Goal: Transaction & Acquisition: Purchase product/service

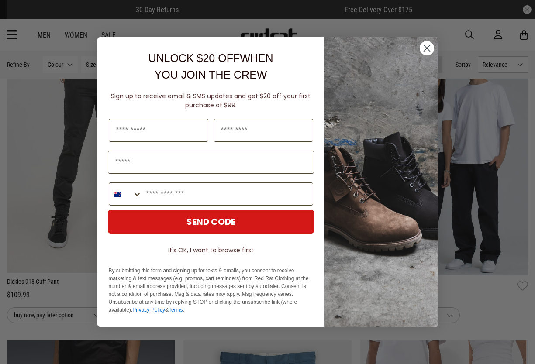
click at [442, 50] on div "Close dialog UNLOCK $20 OFF WHEN YOU JOIN THE CREW Sign up to receive email & S…" at bounding box center [268, 181] width 358 height 307
click at [427, 48] on icon "Close dialog" at bounding box center [427, 48] width 6 height 6
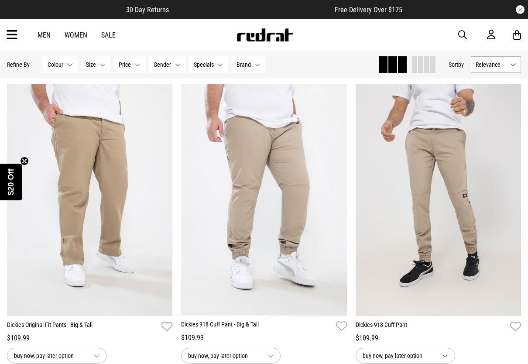
scroll to position [193, 0]
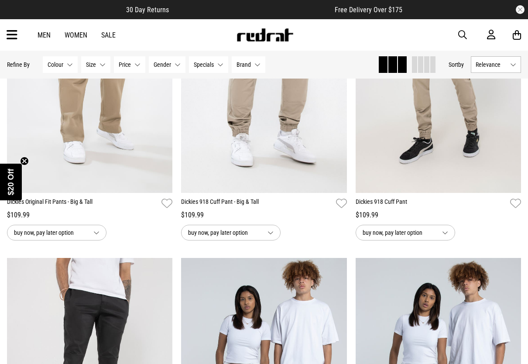
click at [26, 159] on icon "Close teaser" at bounding box center [24, 160] width 3 height 3
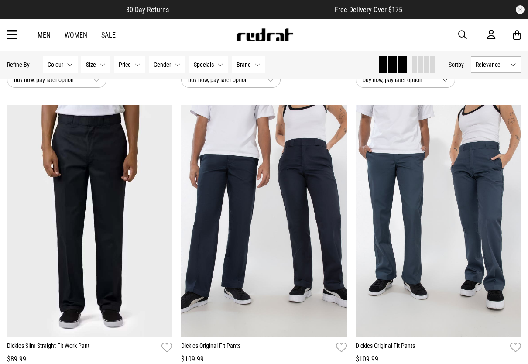
scroll to position [946, 0]
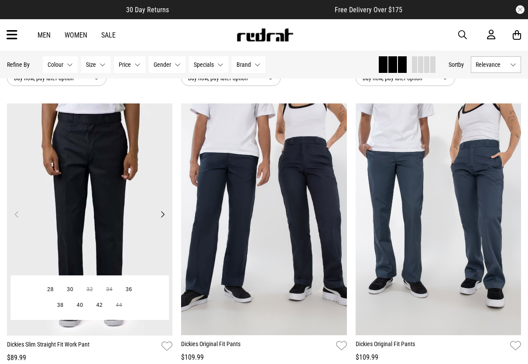
click at [162, 211] on button "Next" at bounding box center [162, 214] width 11 height 10
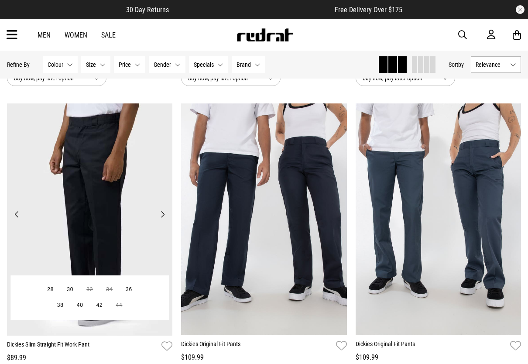
click at [162, 211] on button "Next" at bounding box center [162, 214] width 11 height 10
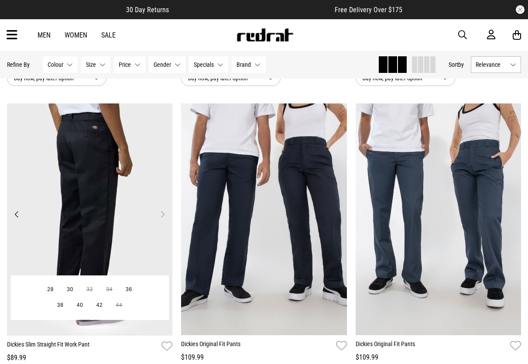
click at [162, 210] on button "Next" at bounding box center [162, 214] width 11 height 10
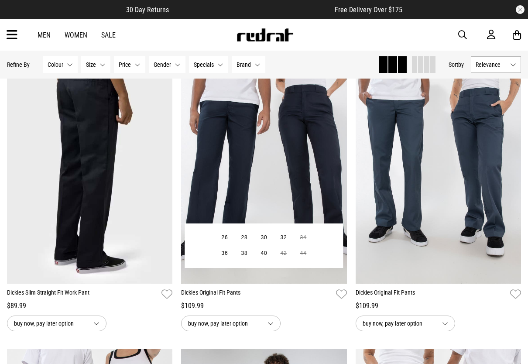
scroll to position [1113, 0]
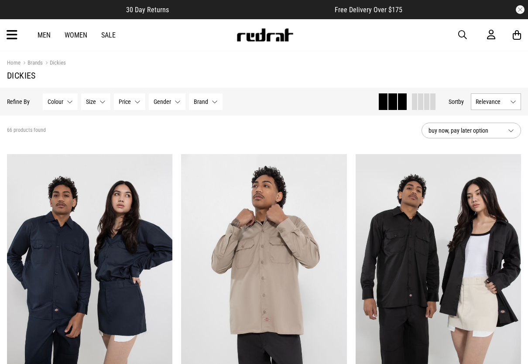
click at [104, 104] on button "Size None selected" at bounding box center [95, 101] width 29 height 17
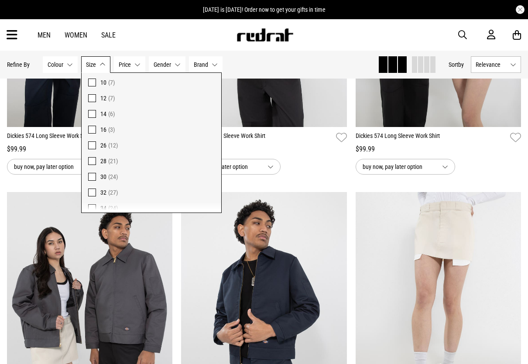
scroll to position [81, 0]
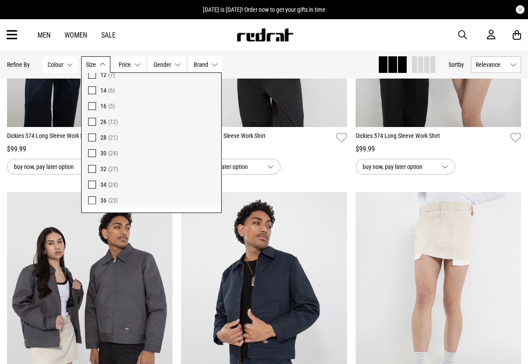
click at [107, 139] on span "28 (21)" at bounding box center [157, 137] width 114 height 10
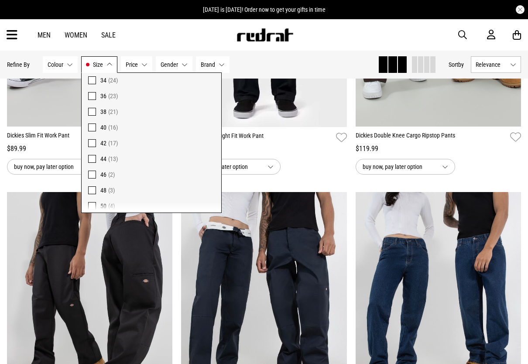
scroll to position [184, 0]
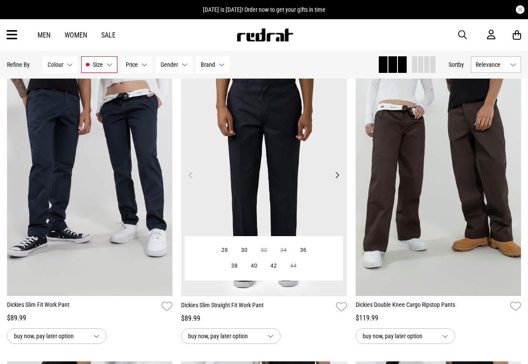
scroll to position [125, 0]
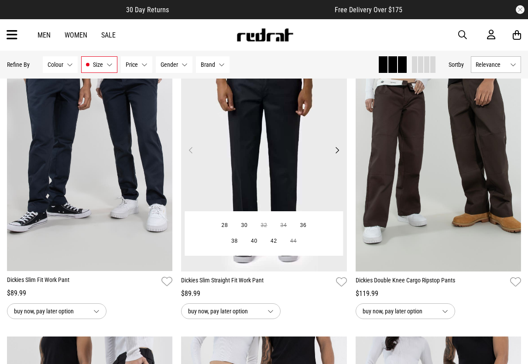
click at [341, 150] on button "Next" at bounding box center [337, 150] width 11 height 10
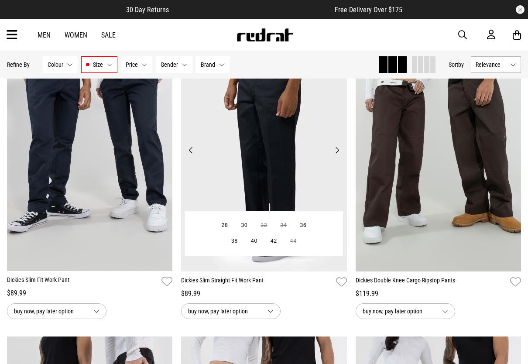
click at [340, 149] on button "Next" at bounding box center [337, 150] width 11 height 10
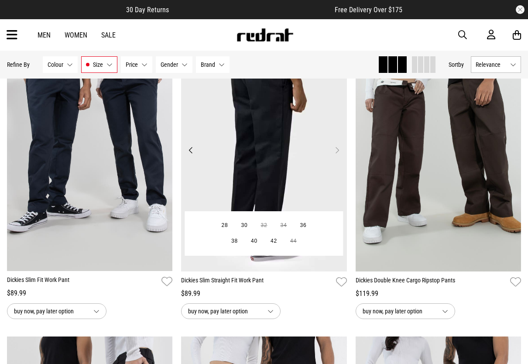
click at [340, 149] on button "Next" at bounding box center [337, 150] width 11 height 10
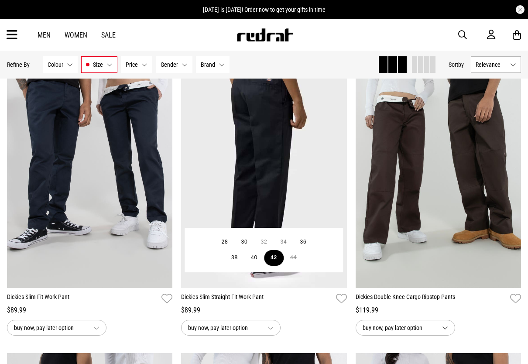
scroll to position [38, 0]
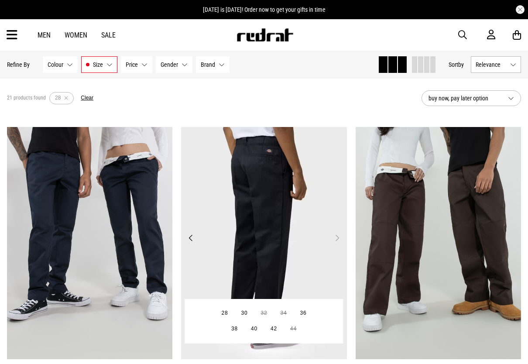
click at [280, 240] on img at bounding box center [264, 243] width 166 height 232
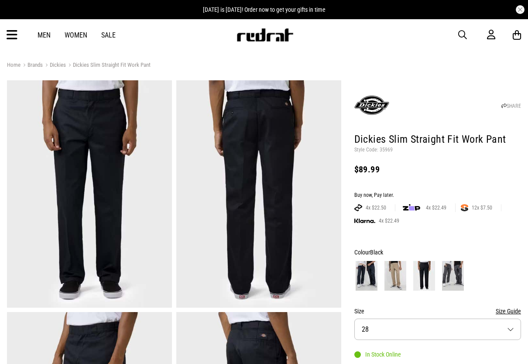
click at [40, 40] on div "Men Women Sale Sign in New Back Footwear Back Mens Back Womens Back Youth & Kid…" at bounding box center [264, 34] width 528 height 31
click at [46, 34] on link "Men" at bounding box center [44, 35] width 13 height 8
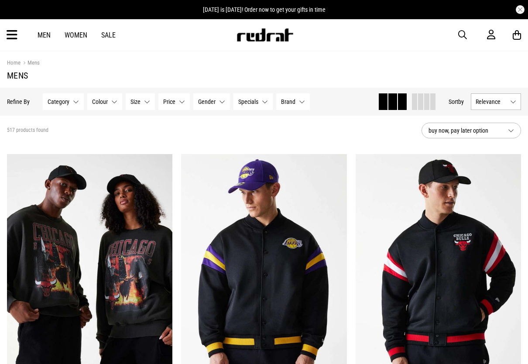
click at [131, 101] on span "Size" at bounding box center [136, 101] width 10 height 7
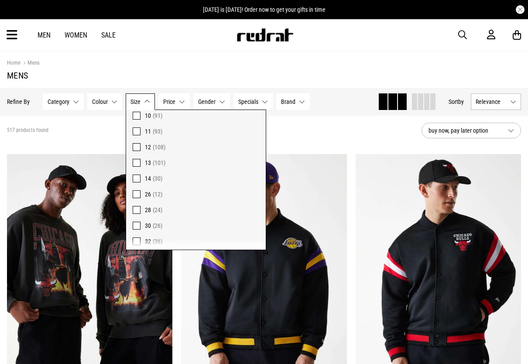
scroll to position [142, 0]
click at [160, 207] on span "(24)" at bounding box center [158, 208] width 10 height 7
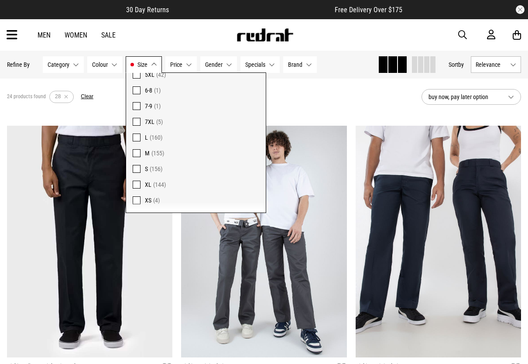
scroll to position [45, 0]
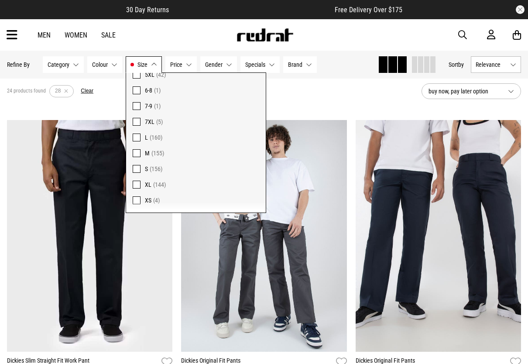
click at [161, 168] on span "(156)" at bounding box center [156, 169] width 13 height 7
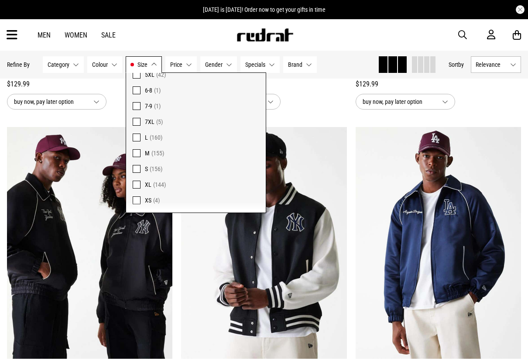
click at [161, 168] on span "(156)" at bounding box center [156, 169] width 13 height 7
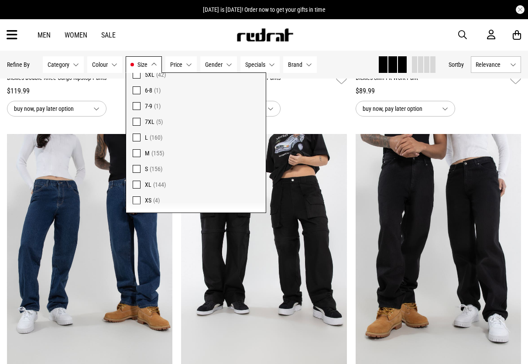
click at [152, 195] on span "XS (4)" at bounding box center [202, 200] width 114 height 10
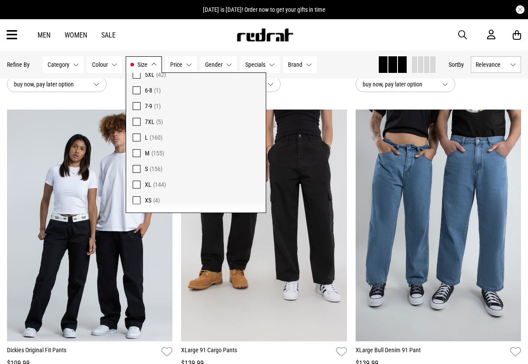
scroll to position [2134, 0]
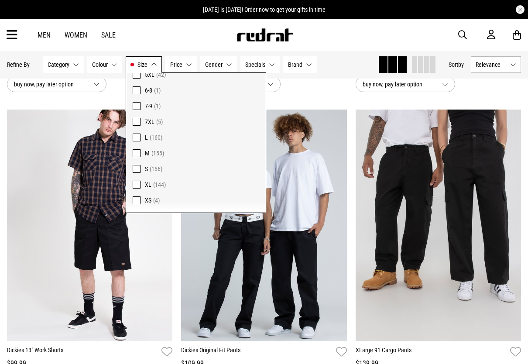
click at [318, 86] on div "buy now, pay later option" at bounding box center [264, 84] width 166 height 16
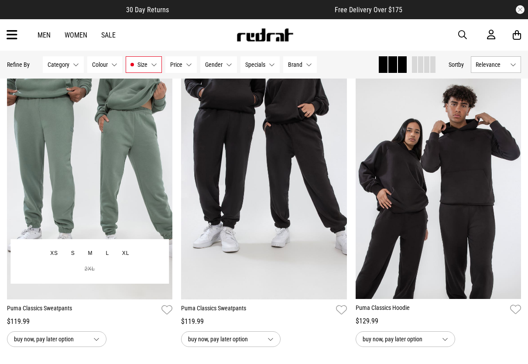
scroll to position [1577, 0]
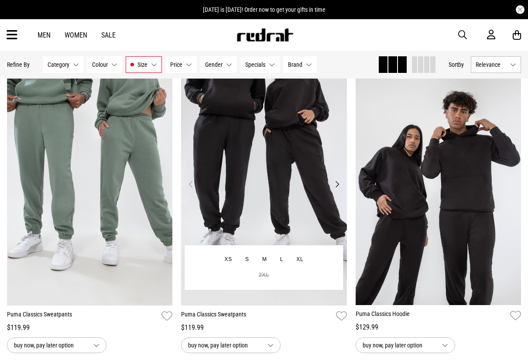
click at [338, 182] on button "Next" at bounding box center [337, 184] width 11 height 10
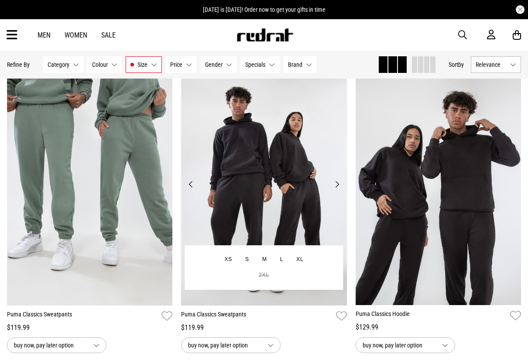
click at [338, 182] on button "Next" at bounding box center [337, 184] width 11 height 10
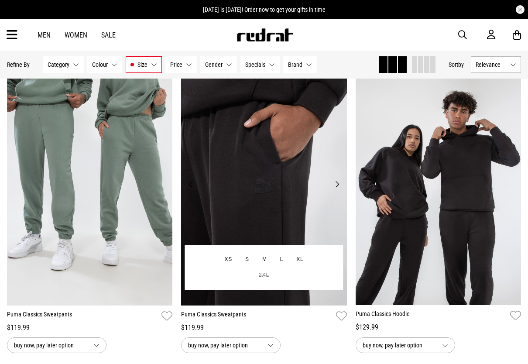
click at [338, 182] on button "Next" at bounding box center [337, 184] width 11 height 10
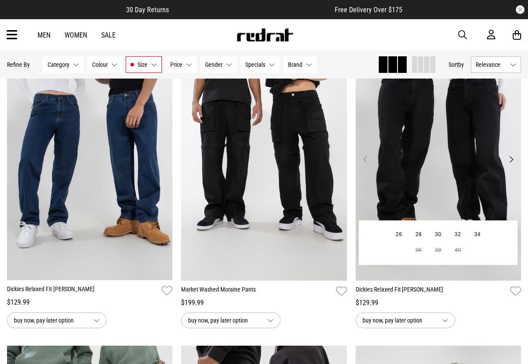
scroll to position [1295, 0]
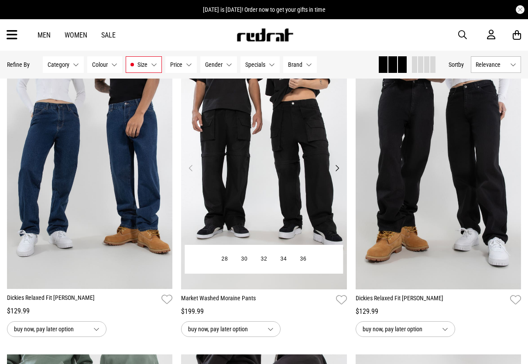
click at [342, 169] on button "Next" at bounding box center [337, 168] width 11 height 10
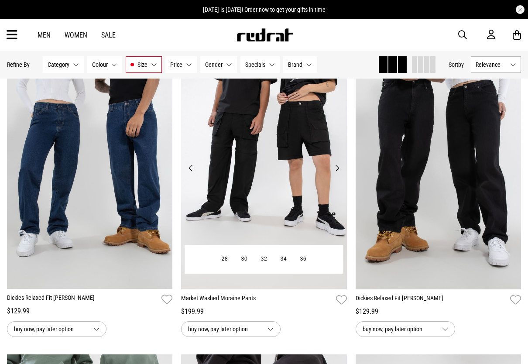
click at [342, 169] on button "Next" at bounding box center [337, 168] width 11 height 10
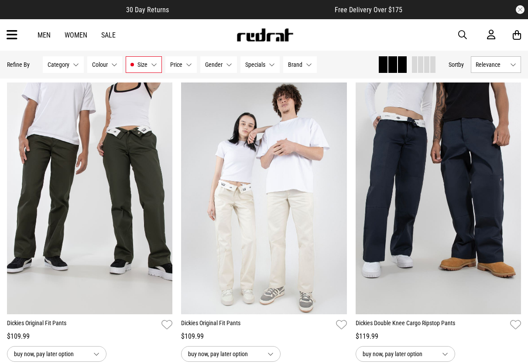
scroll to position [674, 0]
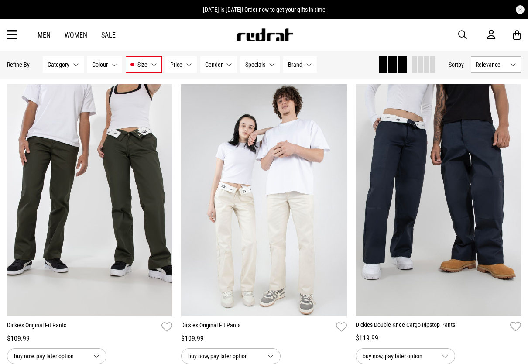
click at [75, 60] on button "Category None selected" at bounding box center [63, 64] width 41 height 17
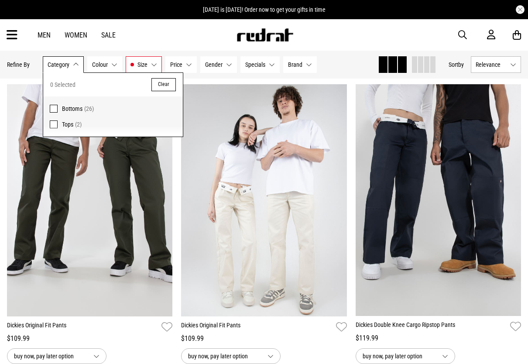
click at [72, 112] on span "Bottoms" at bounding box center [72, 108] width 21 height 7
click at [77, 62] on button "Category Bottoms" at bounding box center [67, 64] width 48 height 17
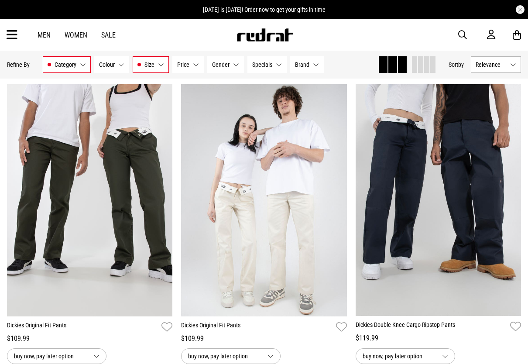
click at [164, 63] on button "Size 28, XS" at bounding box center [151, 64] width 36 height 17
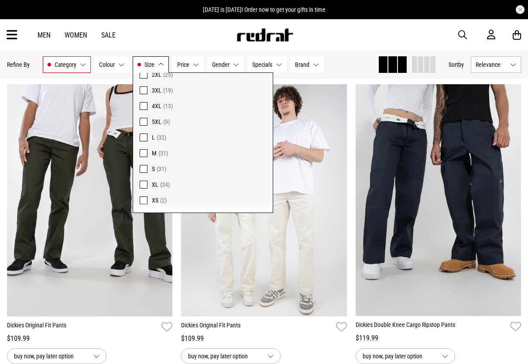
scroll to position [286, 0]
click at [142, 200] on span at bounding box center [144, 201] width 8 height 8
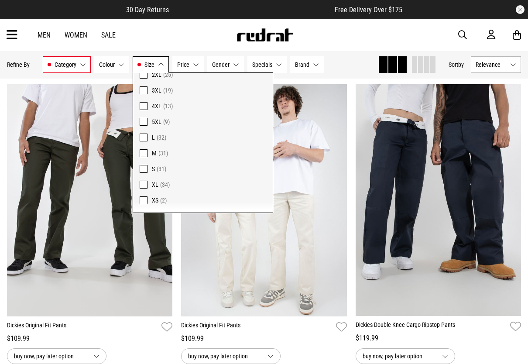
scroll to position [978, 0]
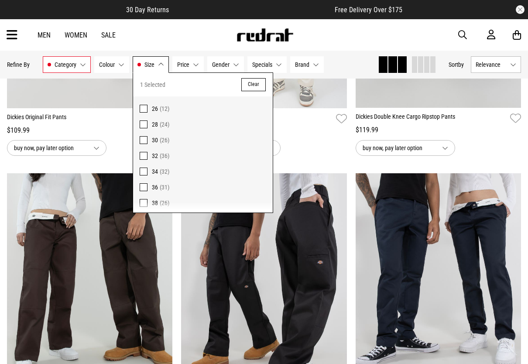
scroll to position [876, 0]
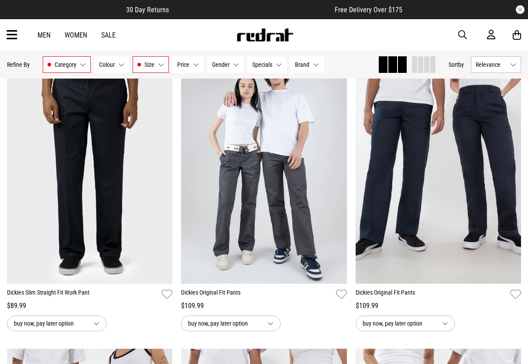
scroll to position [127, 0]
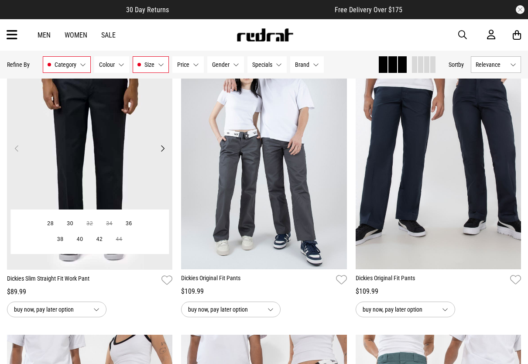
click at [164, 150] on button "Next" at bounding box center [162, 148] width 11 height 10
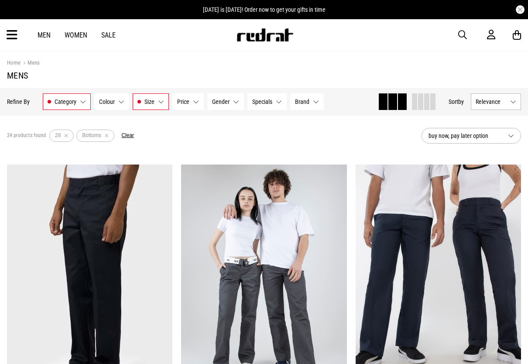
click at [480, 101] on span "Relevance" at bounding box center [491, 101] width 31 height 7
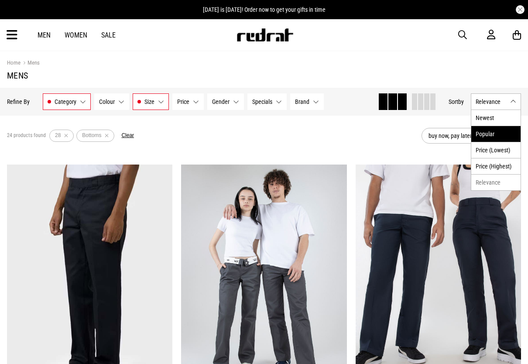
click at [484, 135] on li "Popular" at bounding box center [496, 134] width 49 height 16
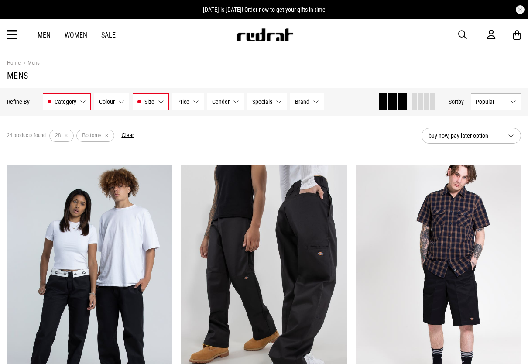
click at [369, 136] on div "24 products found Active Filters 28 Bottoms Clear" at bounding box center [211, 136] width 408 height 26
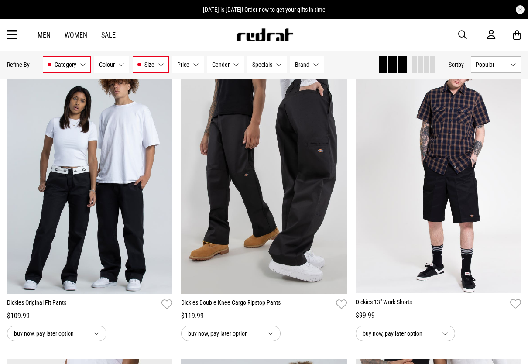
scroll to position [107, 0]
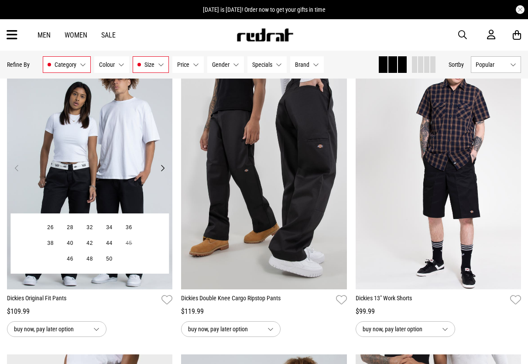
click at [161, 170] on button "Next" at bounding box center [162, 168] width 11 height 10
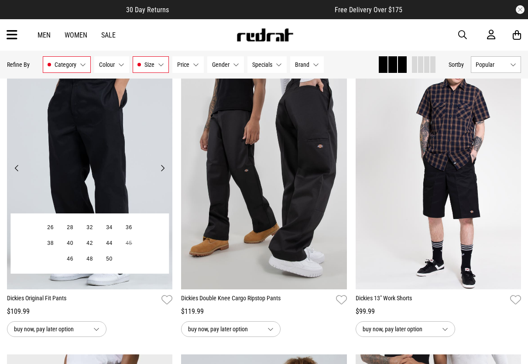
click at [161, 170] on button "Next" at bounding box center [162, 168] width 11 height 10
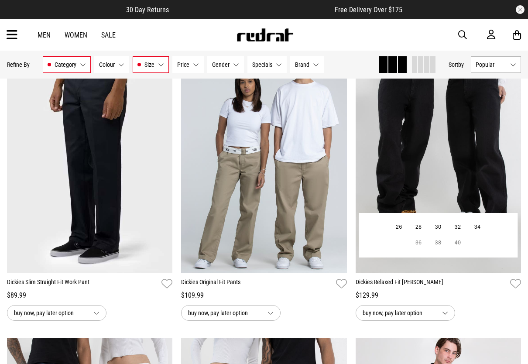
scroll to position [426, 0]
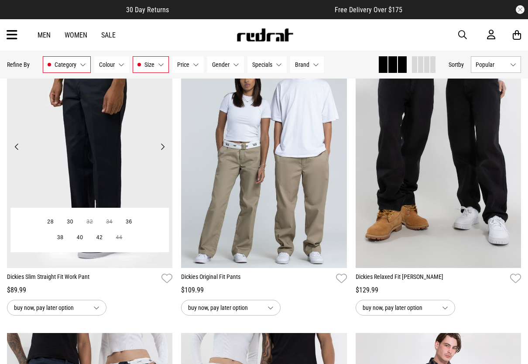
click at [110, 183] on img at bounding box center [90, 152] width 166 height 232
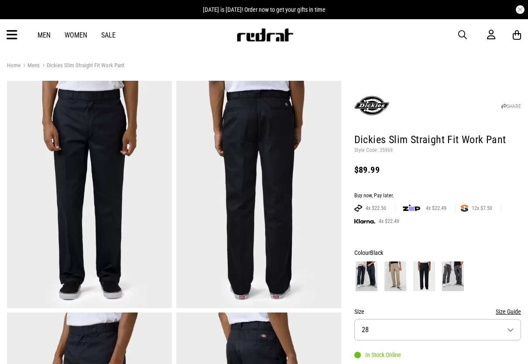
click at [110, 183] on img at bounding box center [89, 195] width 165 height 228
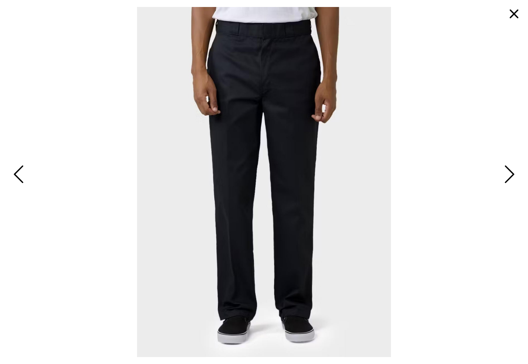
click at [523, 163] on div at bounding box center [264, 182] width 528 height 364
click at [515, 172] on span "Next" at bounding box center [509, 174] width 14 height 25
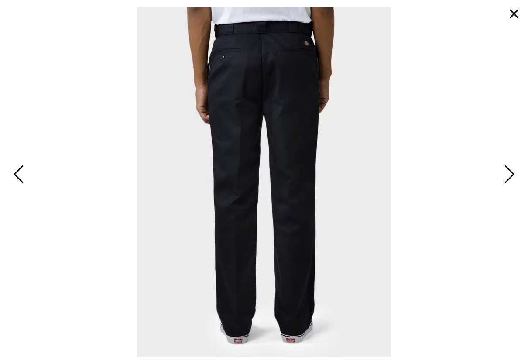
click at [515, 172] on span "Next" at bounding box center [509, 174] width 14 height 25
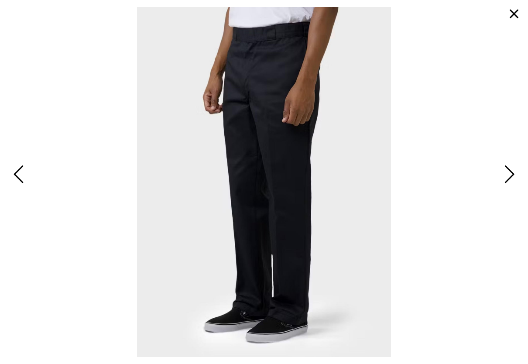
click at [515, 173] on span "Next" at bounding box center [509, 174] width 14 height 25
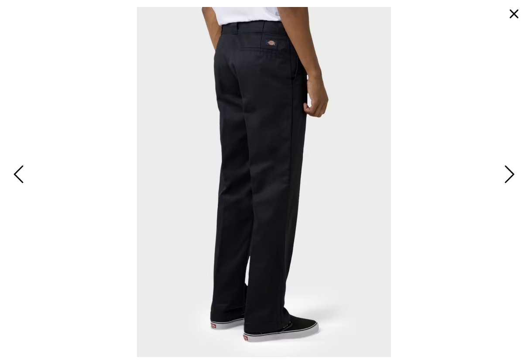
click at [515, 173] on span "Next" at bounding box center [509, 174] width 14 height 25
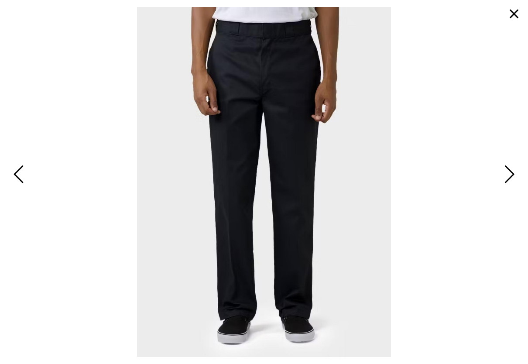
click at [514, 20] on button "button" at bounding box center [514, 13] width 21 height 21
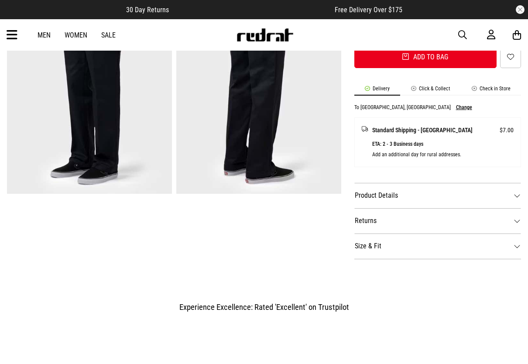
scroll to position [350, 0]
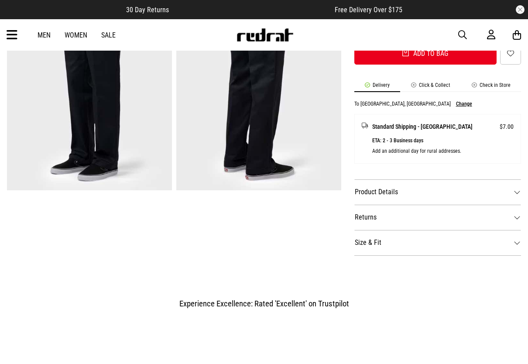
click at [402, 186] on dt "Product Details" at bounding box center [438, 191] width 167 height 25
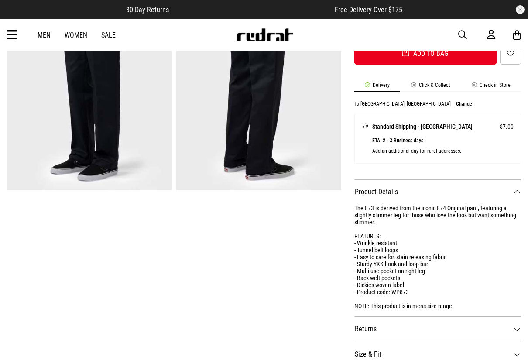
click at [418, 339] on dt "Returns" at bounding box center [438, 329] width 167 height 25
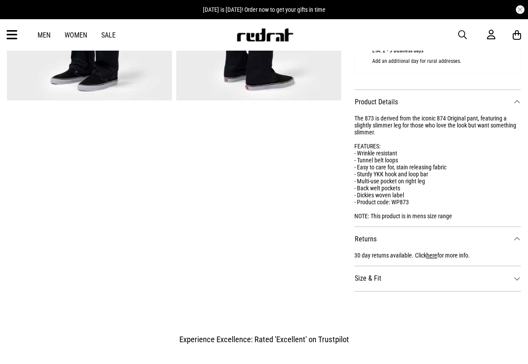
click at [417, 282] on dt "Size & Fit" at bounding box center [438, 278] width 167 height 25
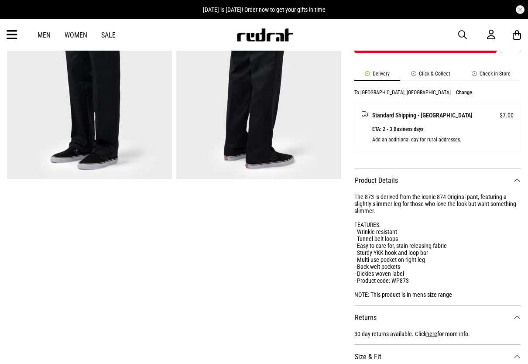
scroll to position [0, 0]
